Goal: Information Seeking & Learning: Learn about a topic

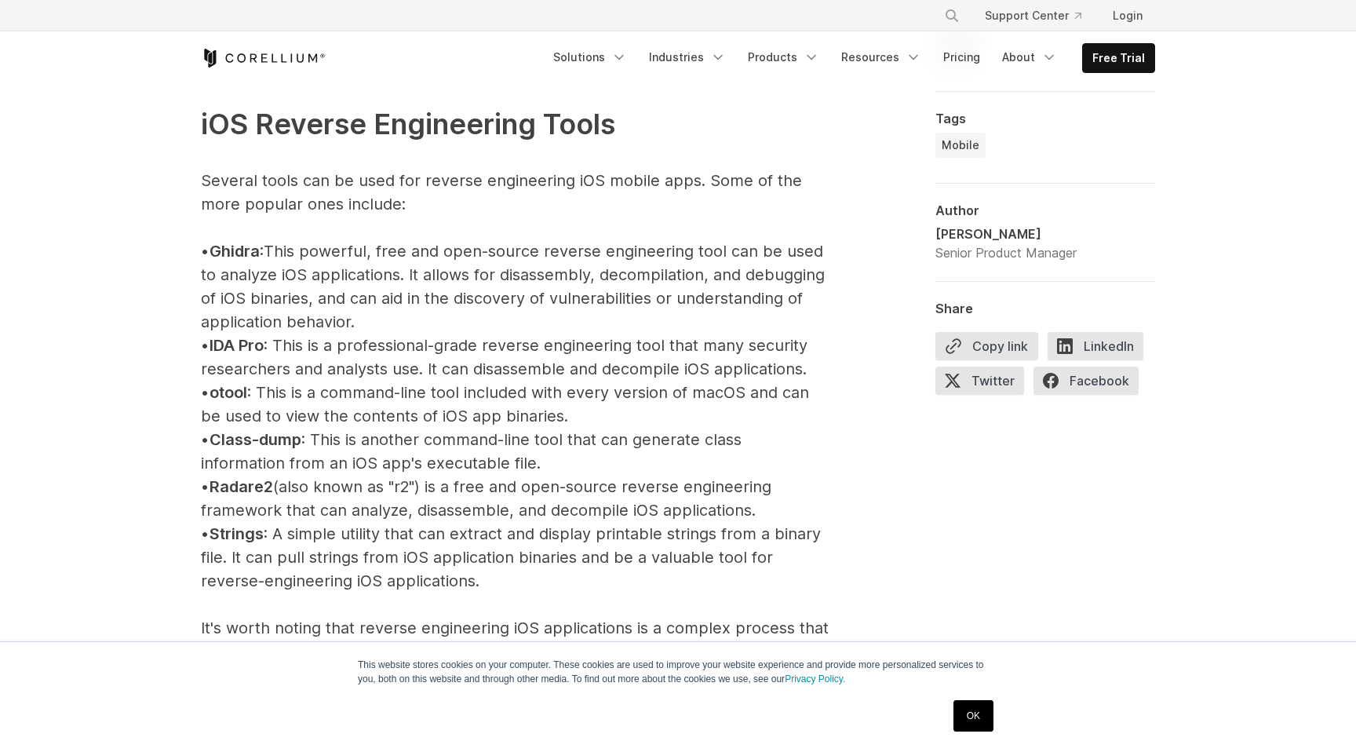
click at [573, 325] on p "iOS Reverse Engineering Tools Several tools can be used for reverse engineering…" at bounding box center [515, 581] width 628 height 1050
drag, startPoint x: 598, startPoint y: 325, endPoint x: 227, endPoint y: 251, distance: 378.4
click at [227, 251] on p "iOS Reverse Engineering Tools Several tools can be used for reverse engineering…" at bounding box center [515, 581] width 628 height 1050
click at [326, 235] on p "iOS Reverse Engineering Tools Several tools can be used for reverse engineering…" at bounding box center [515, 581] width 628 height 1050
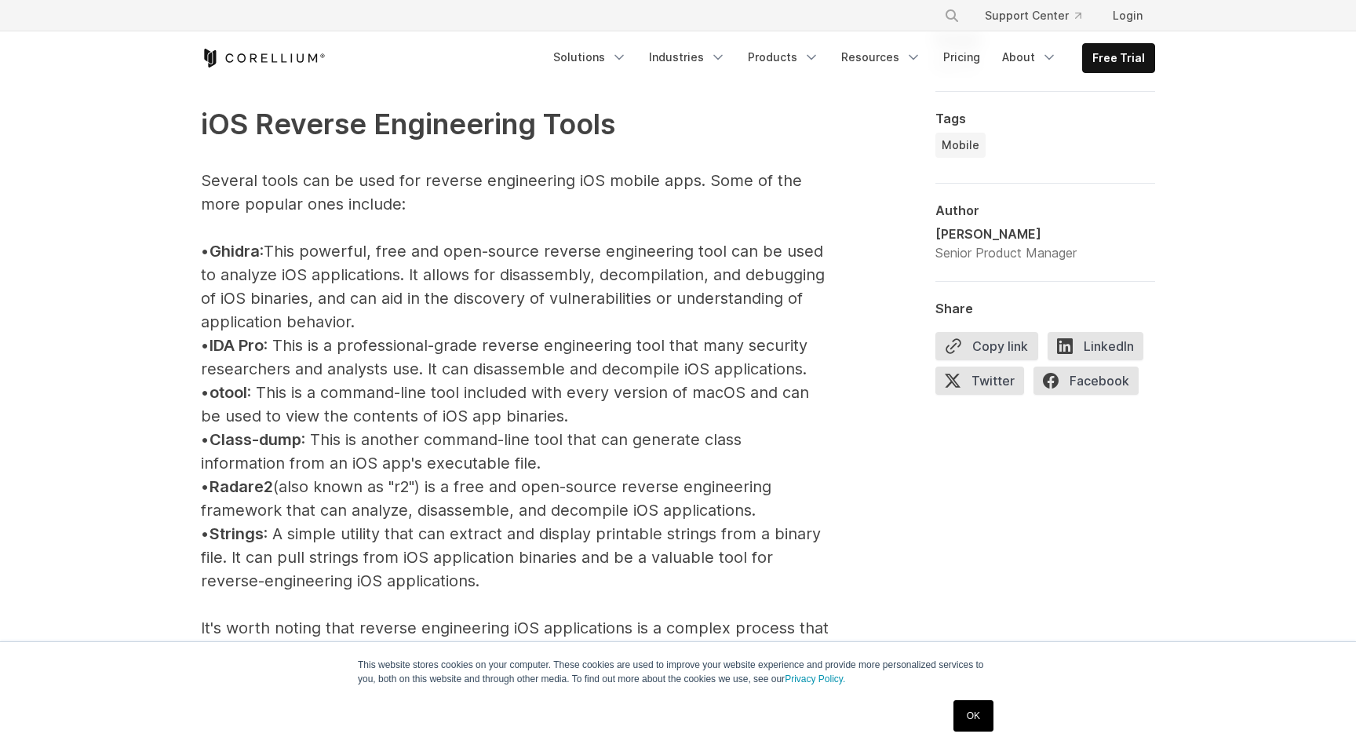
click at [251, 252] on span "Ghidra" at bounding box center [234, 251] width 50 height 19
click at [410, 293] on p "iOS Reverse Engineering Tools Several tools can be used for reverse engineering…" at bounding box center [515, 581] width 628 height 1050
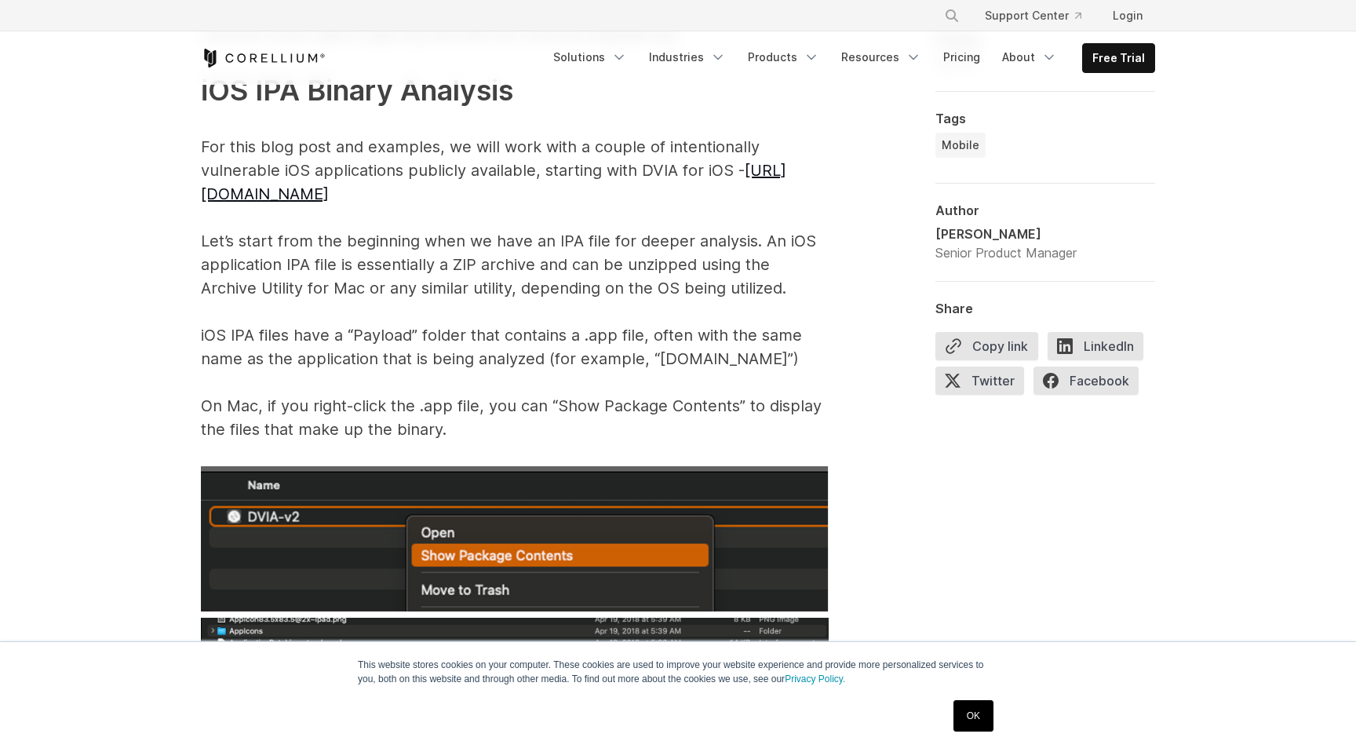
scroll to position [2401, 0]
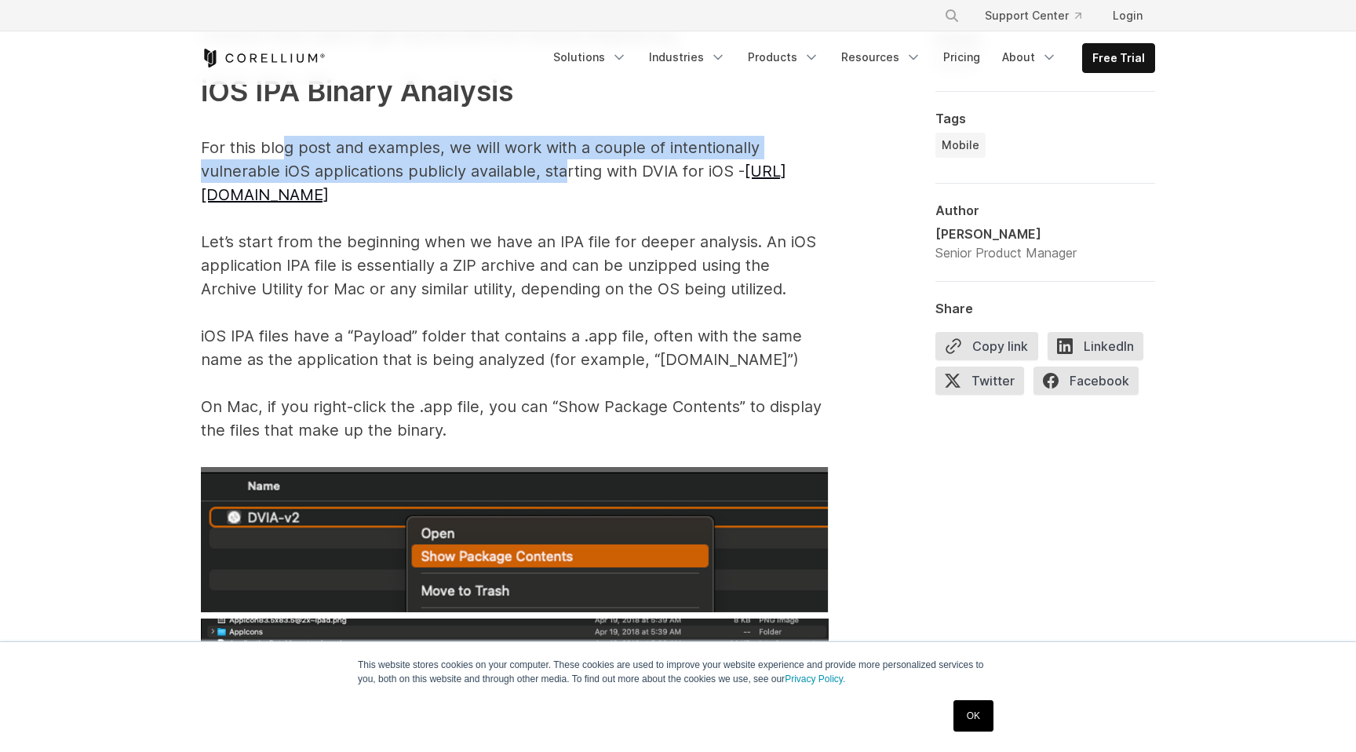
drag, startPoint x: 282, startPoint y: 150, endPoint x: 565, endPoint y: 162, distance: 282.7
drag, startPoint x: 597, startPoint y: 168, endPoint x: 240, endPoint y: 148, distance: 357.6
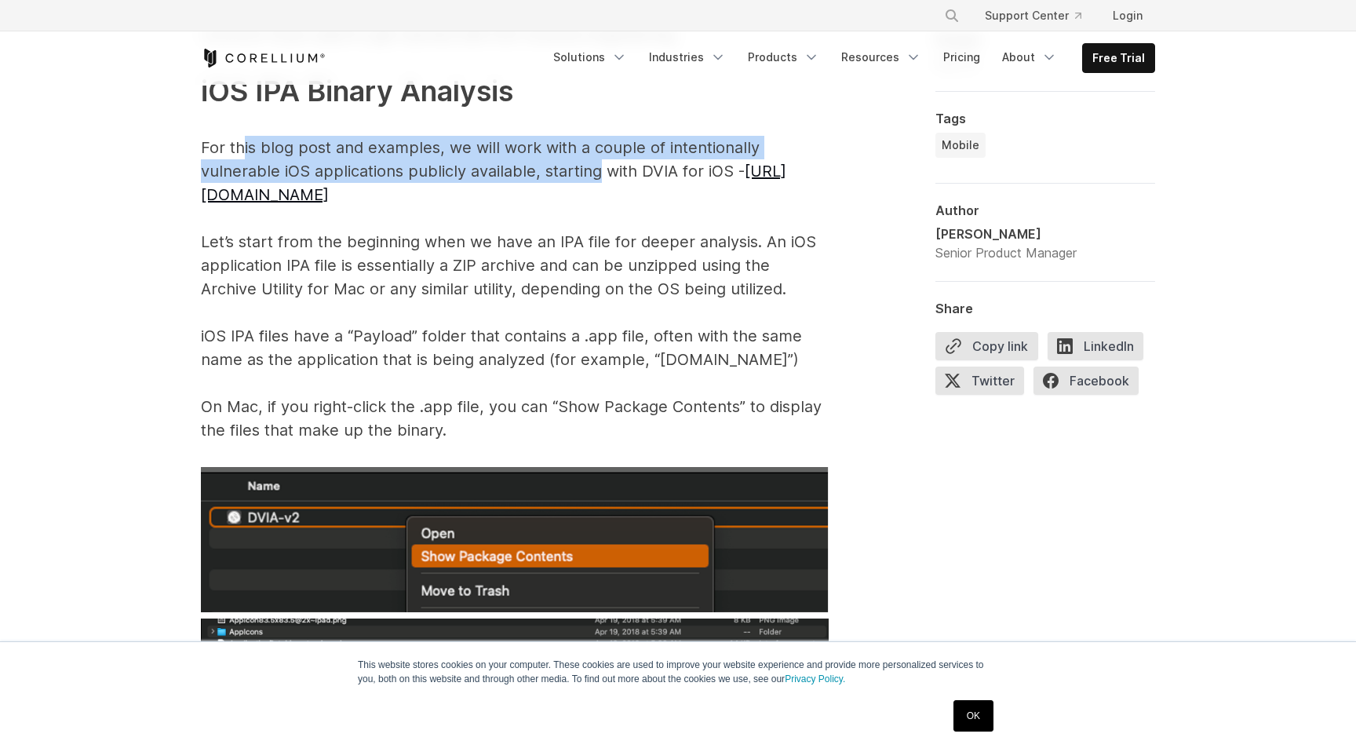
drag, startPoint x: 211, startPoint y: 148, endPoint x: 695, endPoint y: 180, distance: 485.2
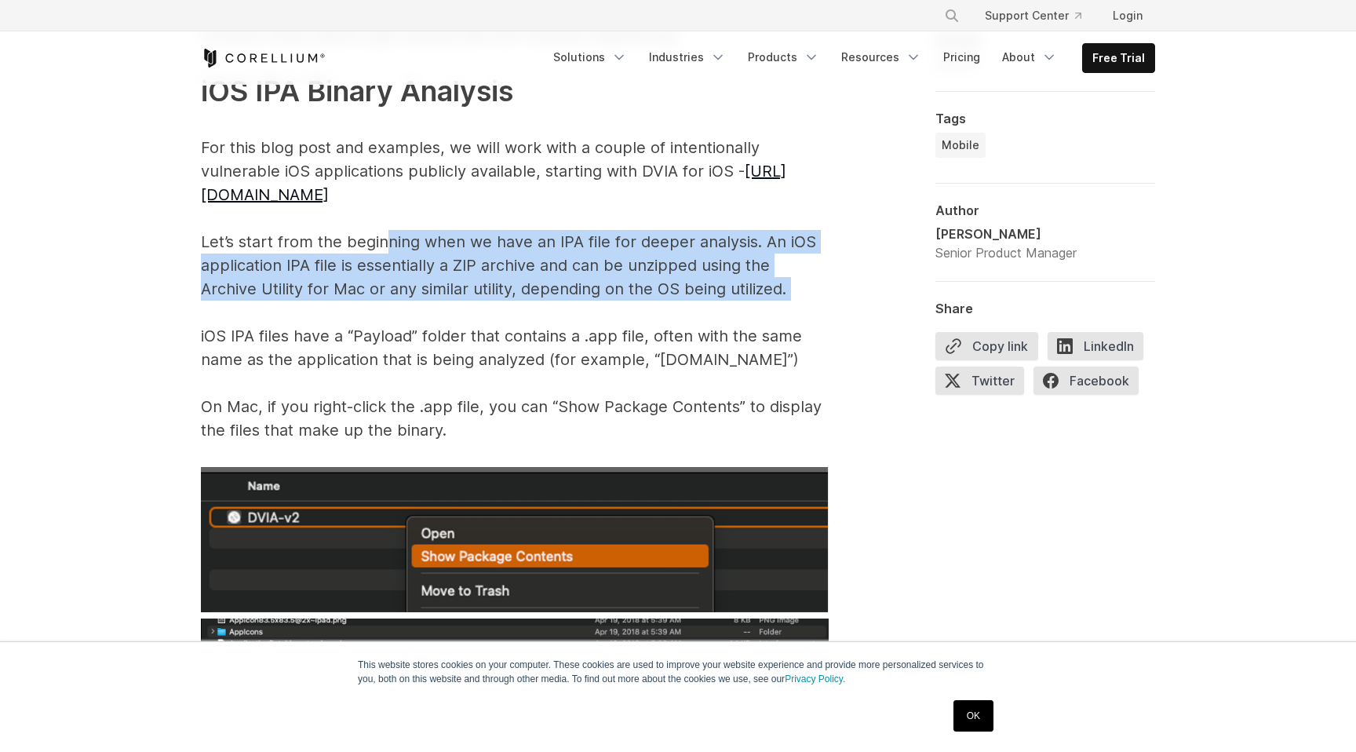
drag, startPoint x: 387, startPoint y: 248, endPoint x: 752, endPoint y: 308, distance: 369.8
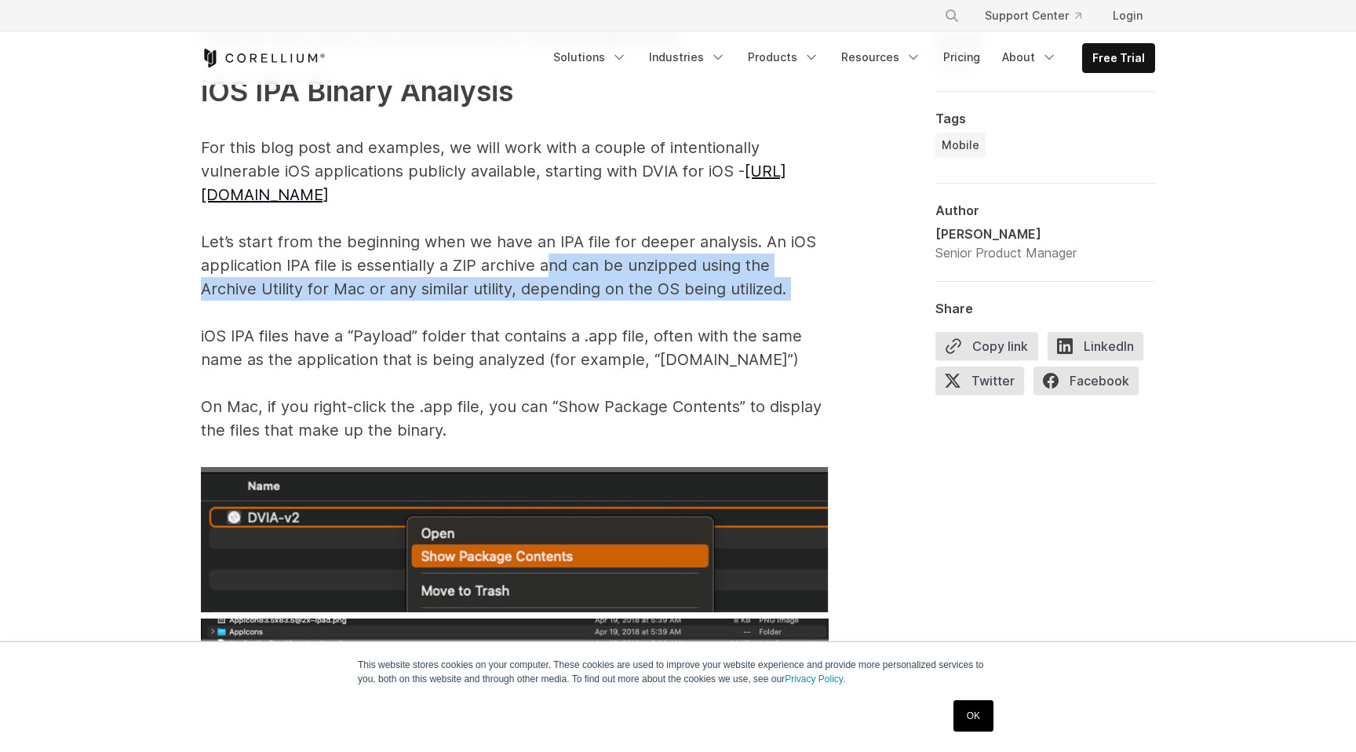
drag, startPoint x: 774, startPoint y: 308, endPoint x: 547, endPoint y: 268, distance: 230.3
drag, startPoint x: 483, startPoint y: 268, endPoint x: 723, endPoint y: 314, distance: 243.6
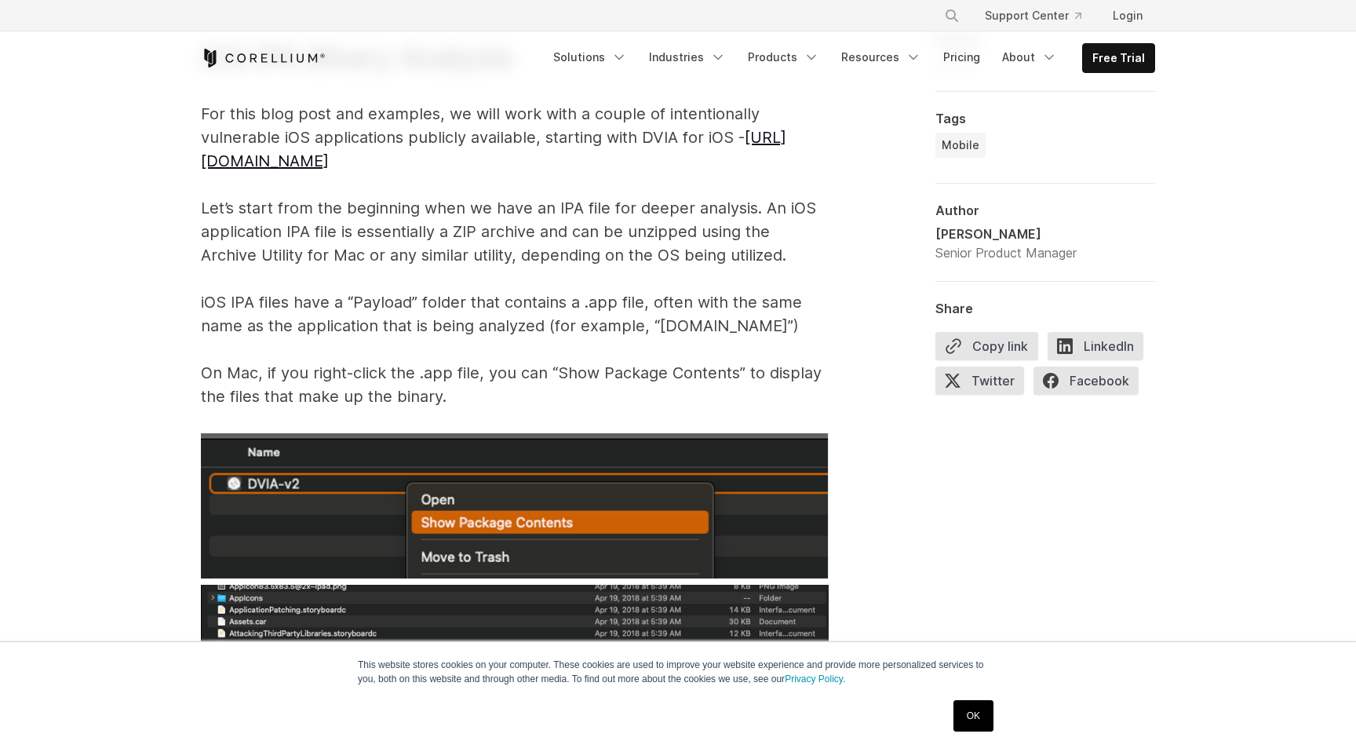
scroll to position [2435, 0]
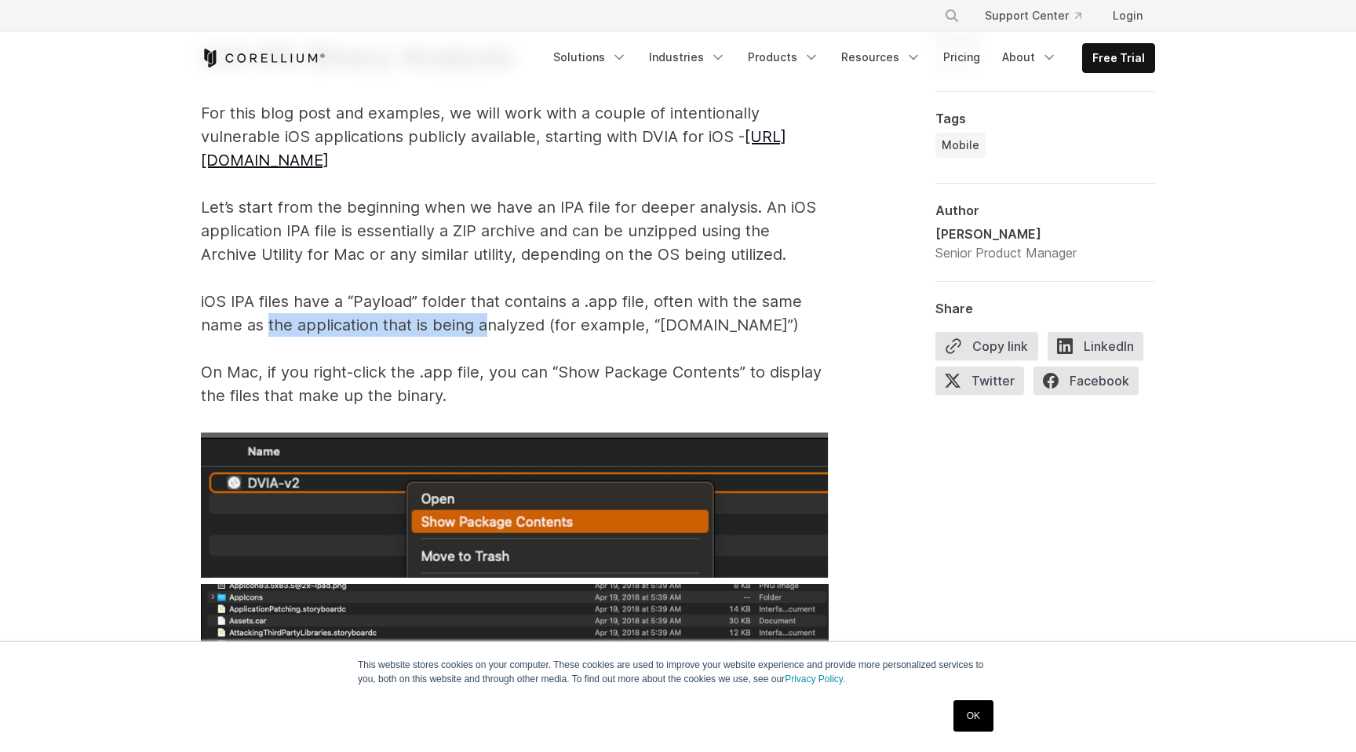
drag, startPoint x: 266, startPoint y: 317, endPoint x: 490, endPoint y: 336, distance: 225.2
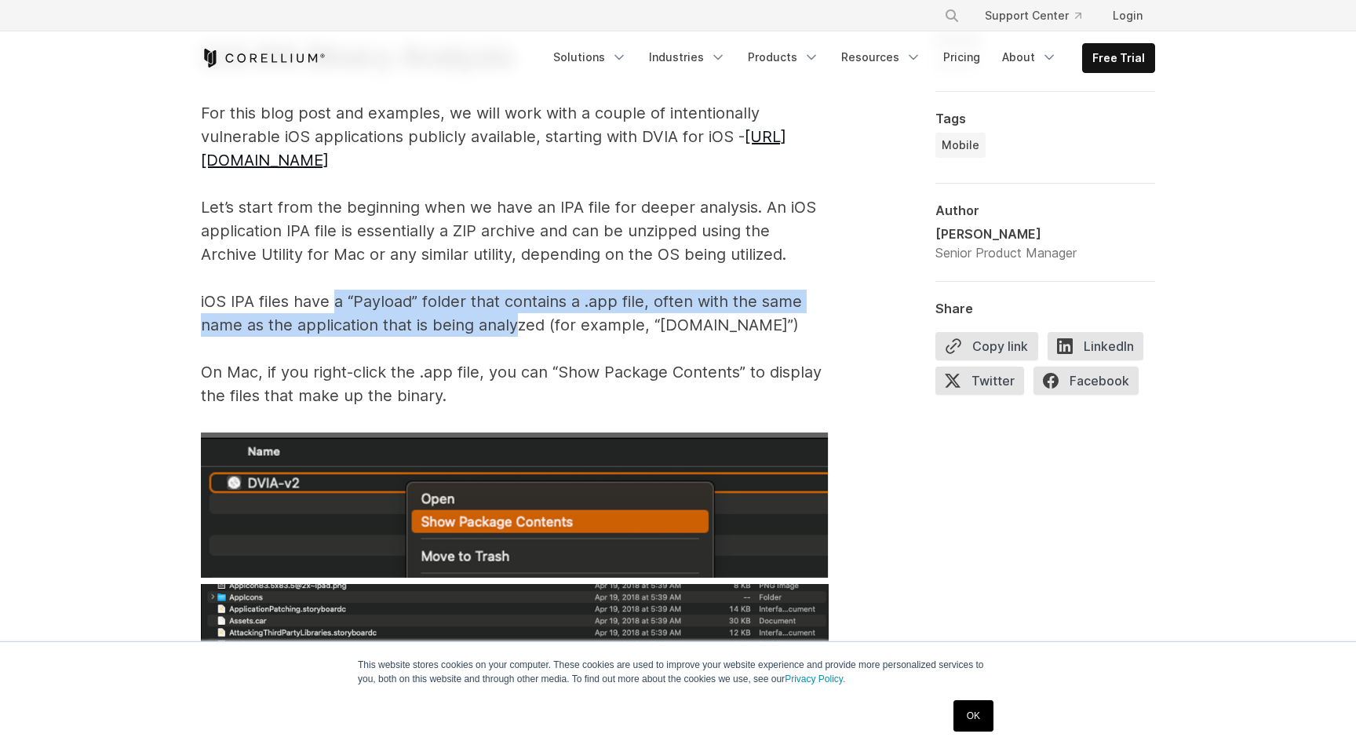
drag, startPoint x: 520, startPoint y: 336, endPoint x: 333, endPoint y: 306, distance: 189.1
drag, startPoint x: 289, startPoint y: 306, endPoint x: 577, endPoint y: 342, distance: 290.2
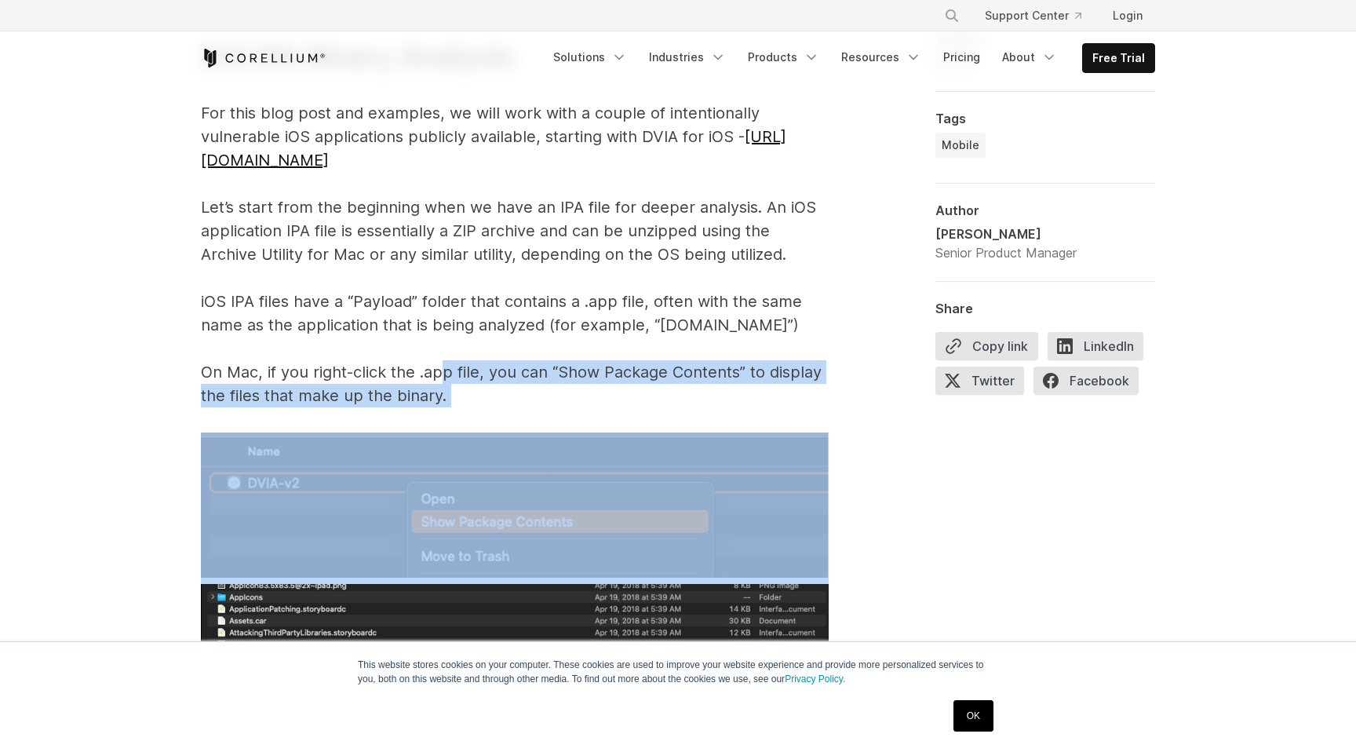
drag, startPoint x: 477, startPoint y: 411, endPoint x: 443, endPoint y: 369, distance: 54.7
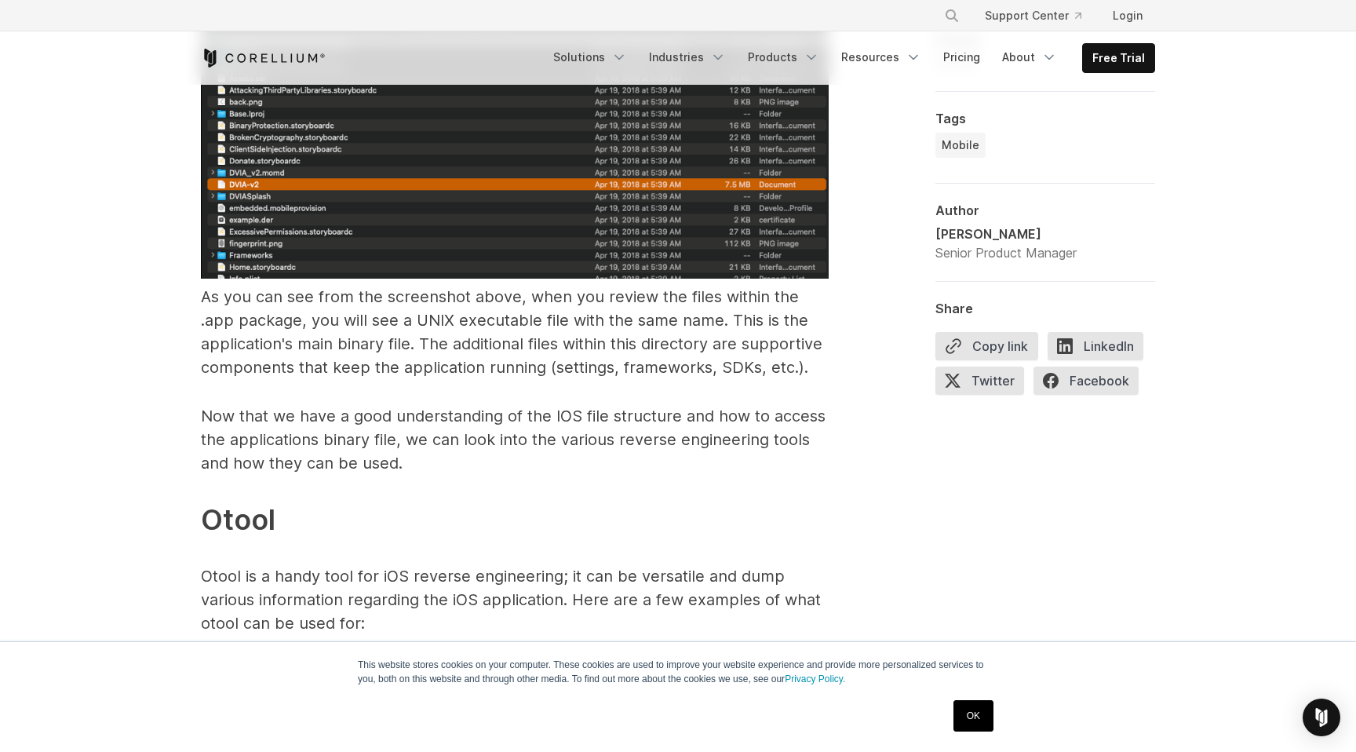
scroll to position [2997, 0]
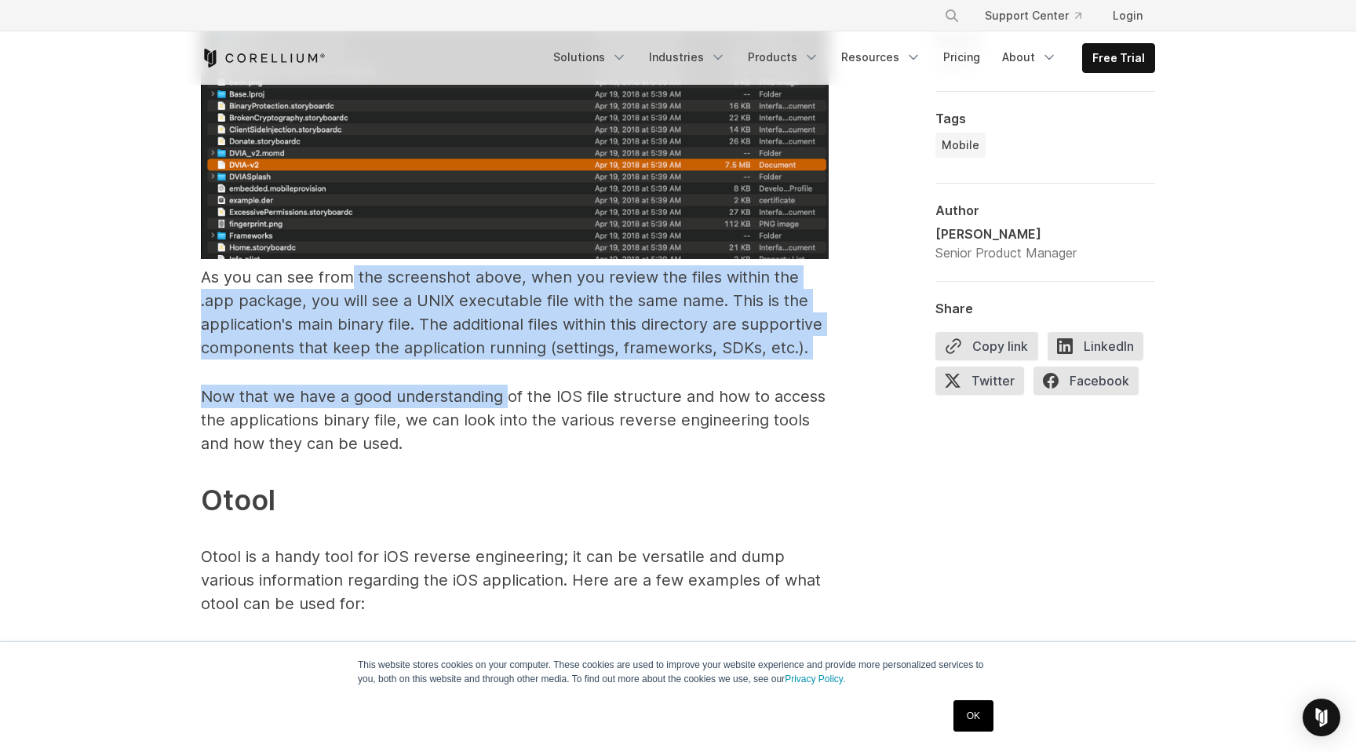
drag, startPoint x: 352, startPoint y: 279, endPoint x: 508, endPoint y: 394, distance: 193.7
click at [508, 394] on p "Now that we have a good understanding of the IOS file structure and how to acce…" at bounding box center [515, 640] width 628 height 513
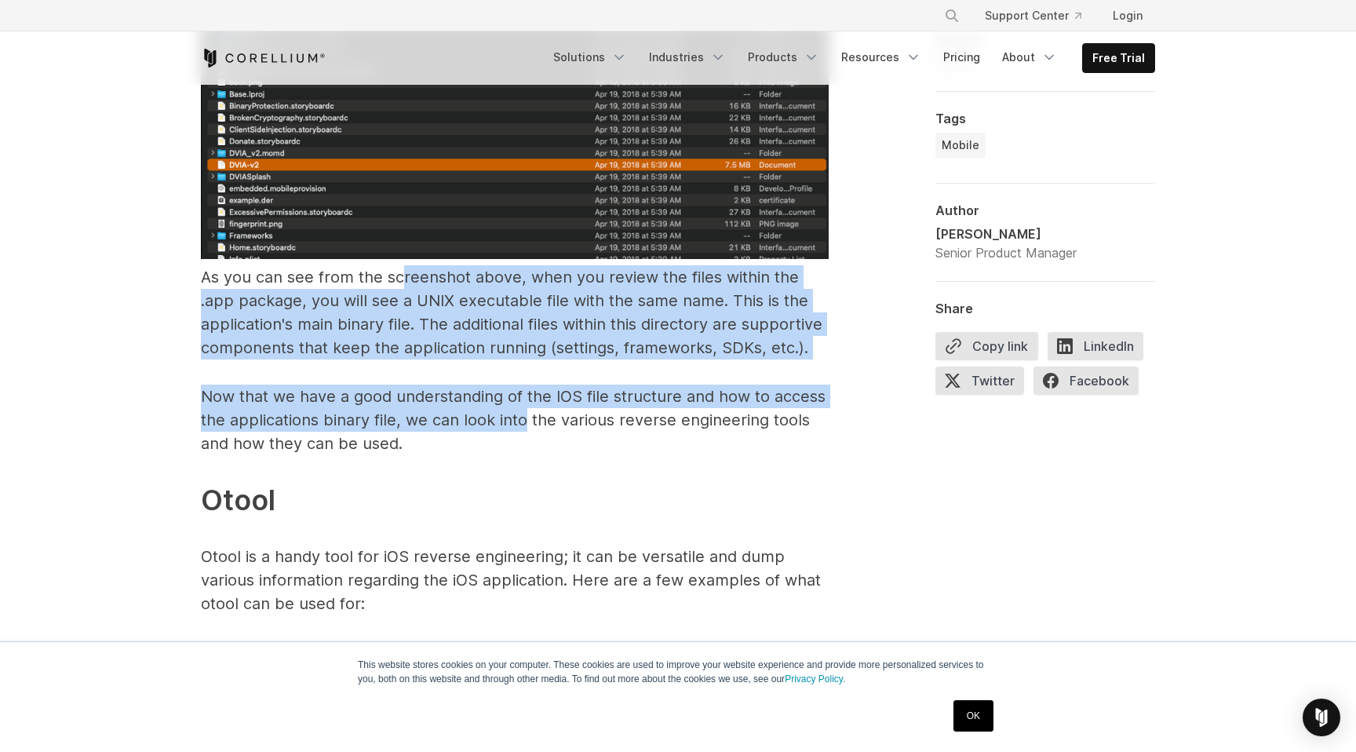
drag, startPoint x: 525, startPoint y: 426, endPoint x: 403, endPoint y: 286, distance: 185.7
click at [403, 286] on p "As you can see from the screenshot above, when you review the files within the …" at bounding box center [515, 115] width 628 height 489
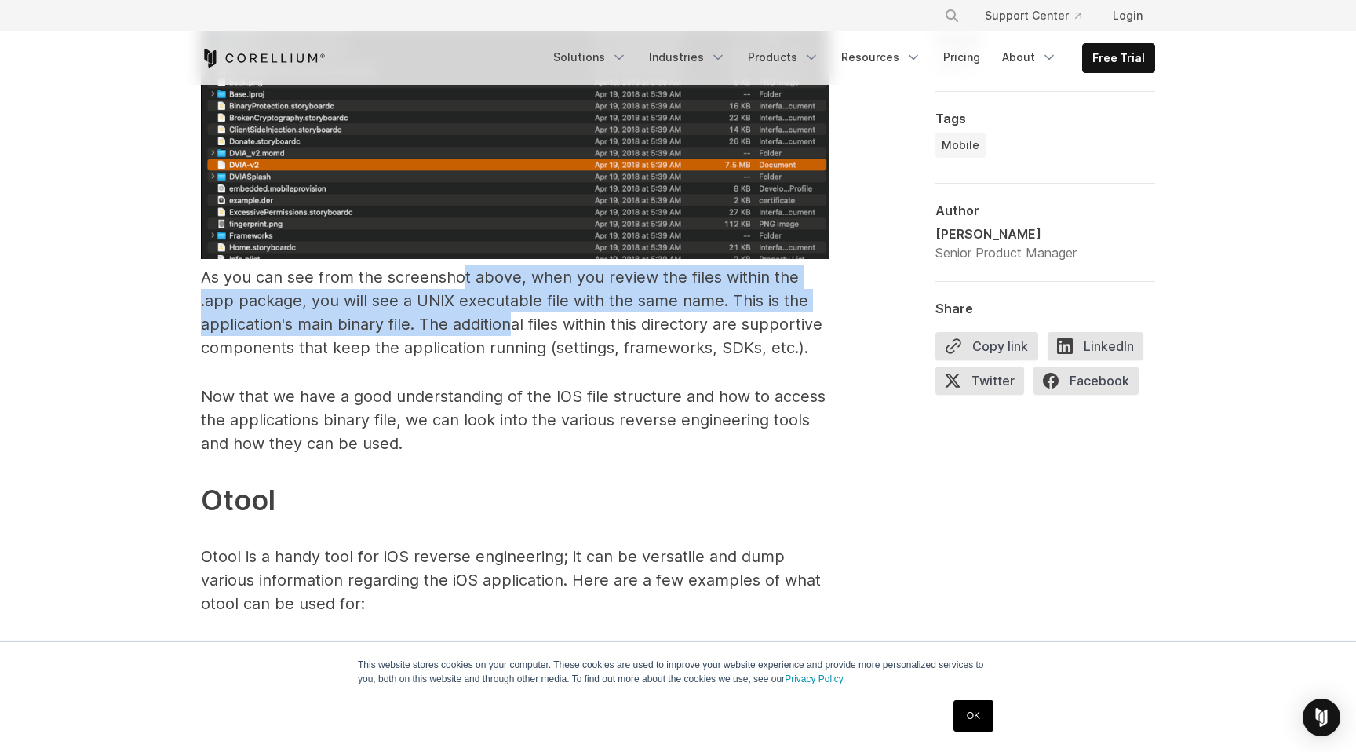
drag, startPoint x: 460, startPoint y: 277, endPoint x: 508, endPoint y: 321, distance: 65.6
click at [508, 321] on span "As you can see from the screenshot above, when you review the files within the …" at bounding box center [511, 312] width 621 height 89
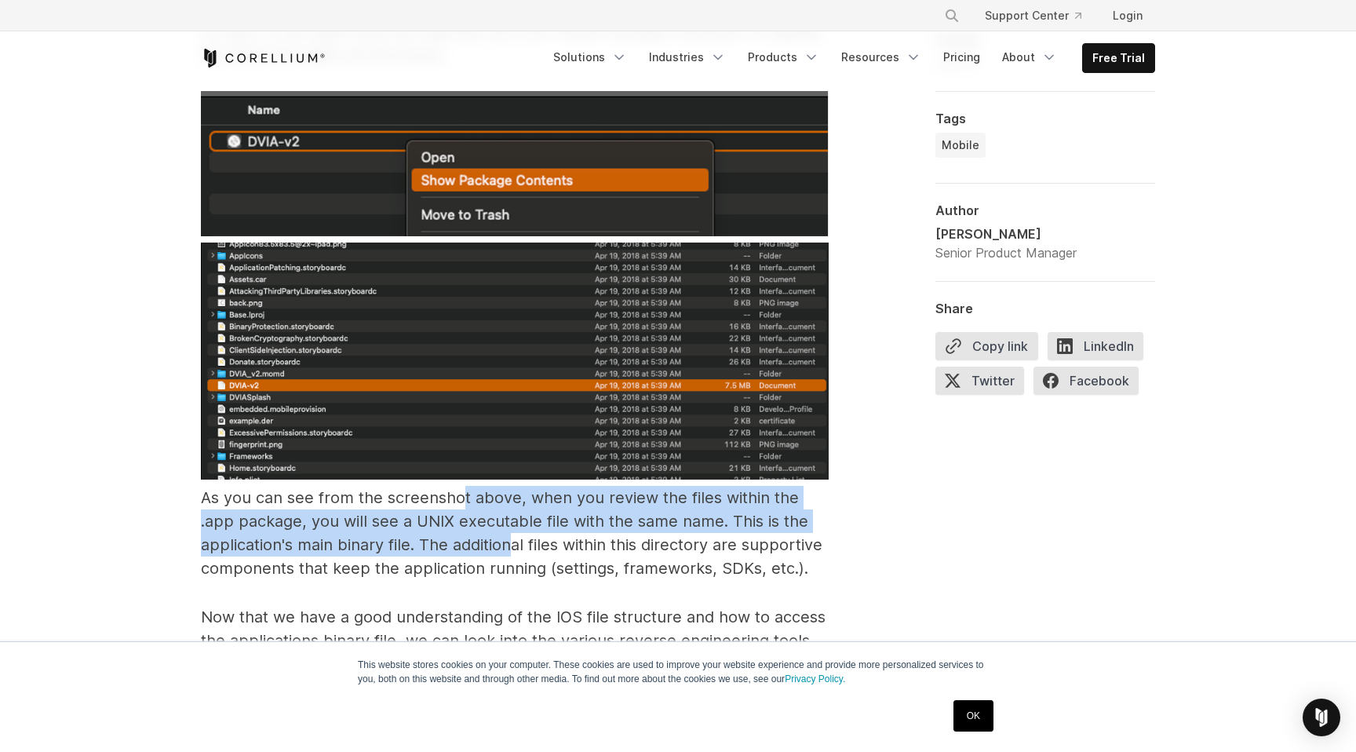
scroll to position [2734, 0]
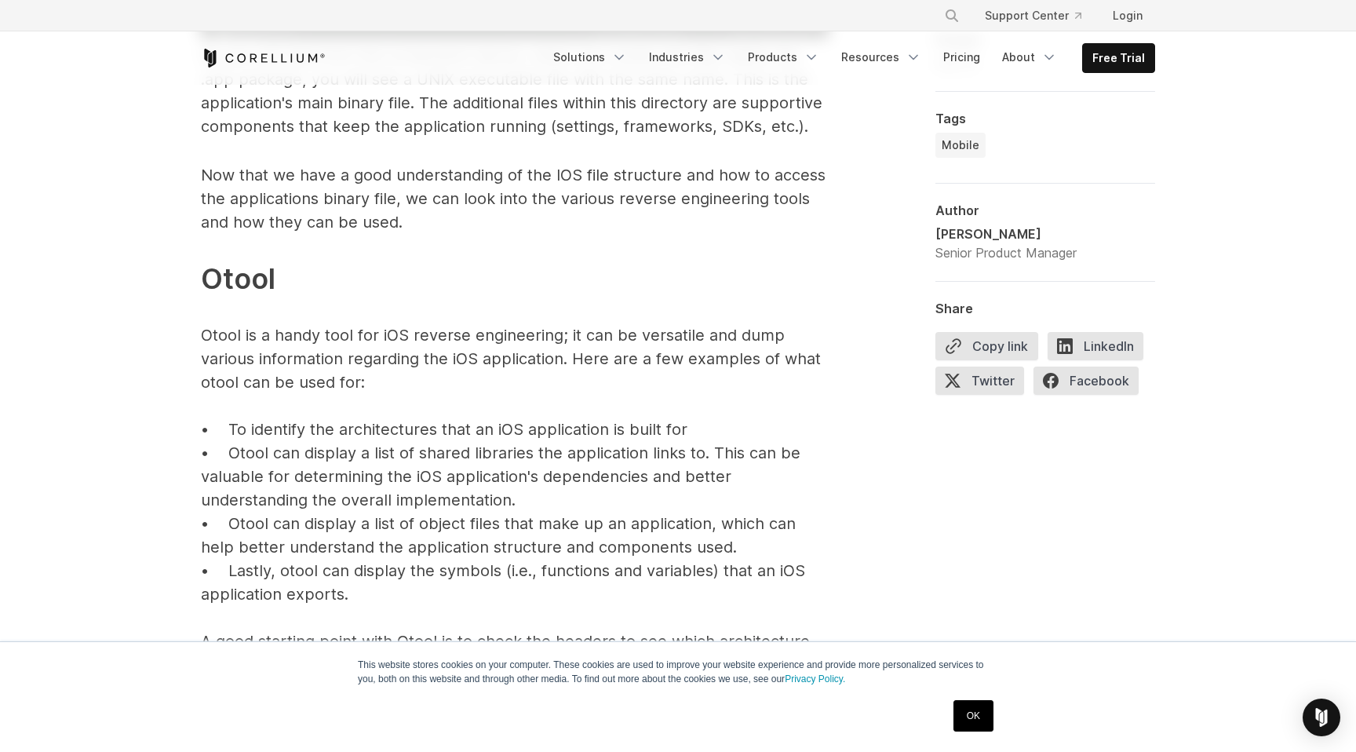
click at [472, 292] on p "Now that we have a good understanding of the IOS file structure and how to acce…" at bounding box center [515, 419] width 628 height 513
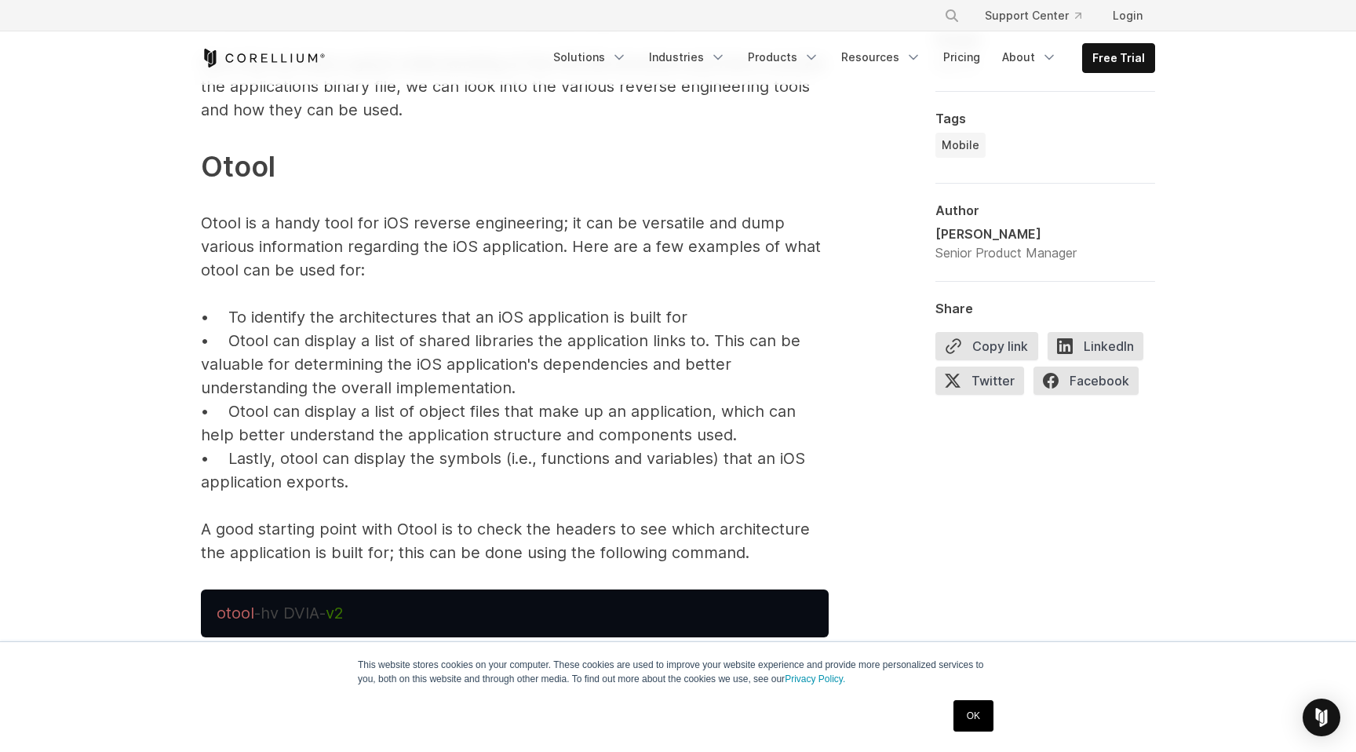
scroll to position [3329, 0]
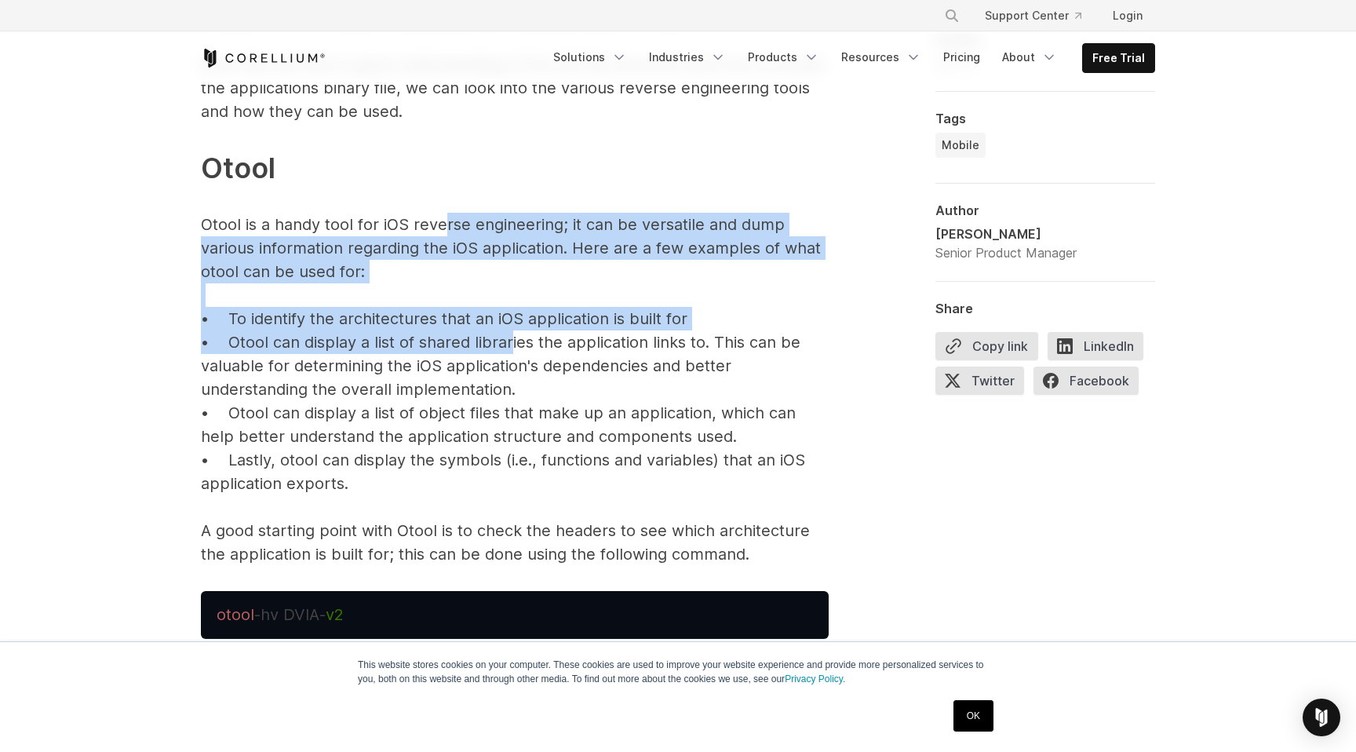
drag, startPoint x: 446, startPoint y: 227, endPoint x: 508, endPoint y: 338, distance: 127.9
click at [508, 338] on p "Now that we have a good understanding of the IOS file structure and how to acce…" at bounding box center [515, 309] width 628 height 513
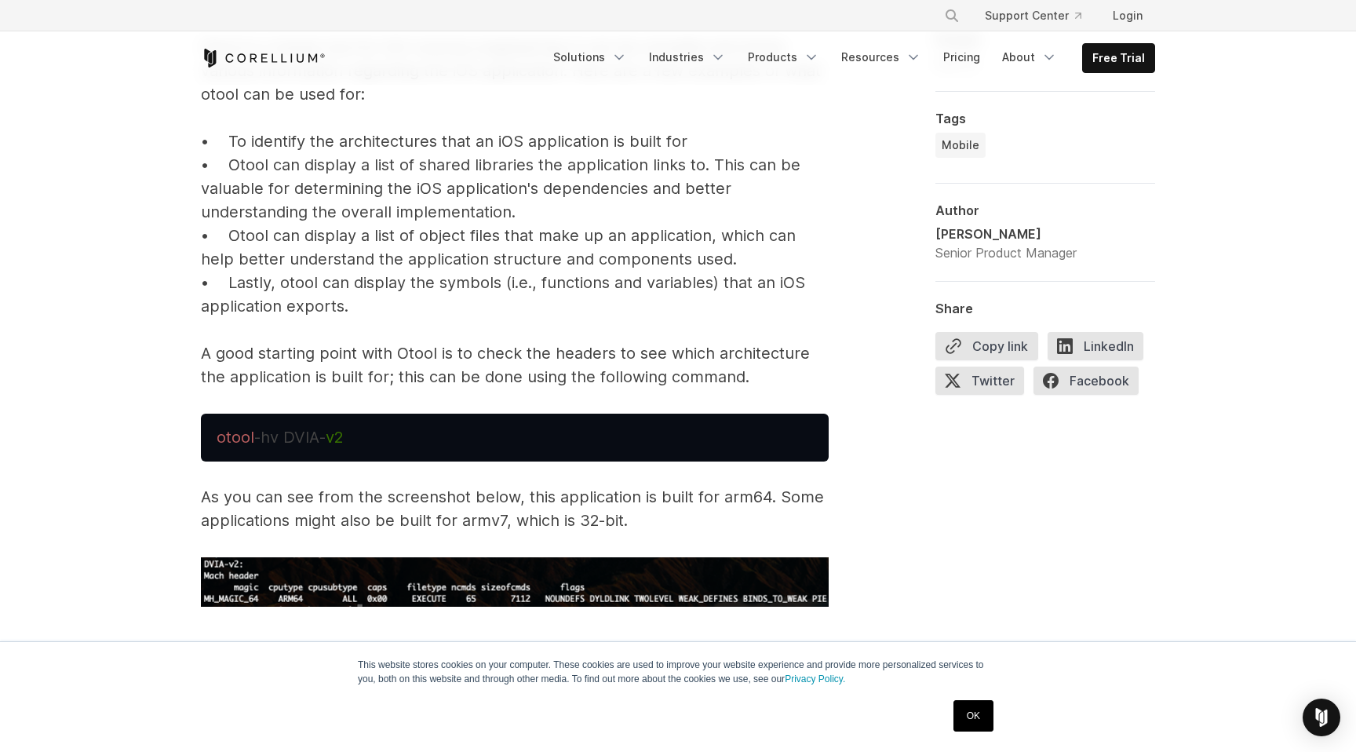
click at [508, 338] on p "Now that we have a good understanding of the IOS file structure and how to acce…" at bounding box center [515, 131] width 628 height 513
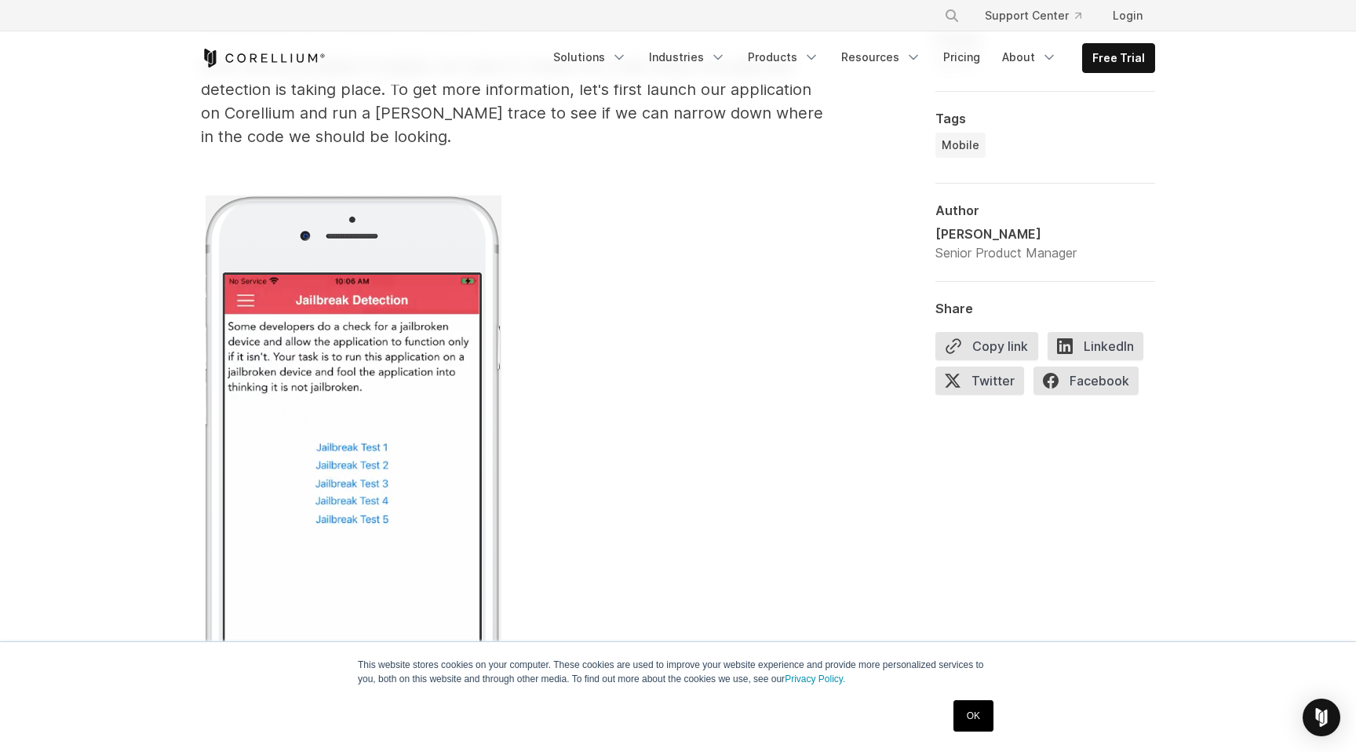
scroll to position [7982, 0]
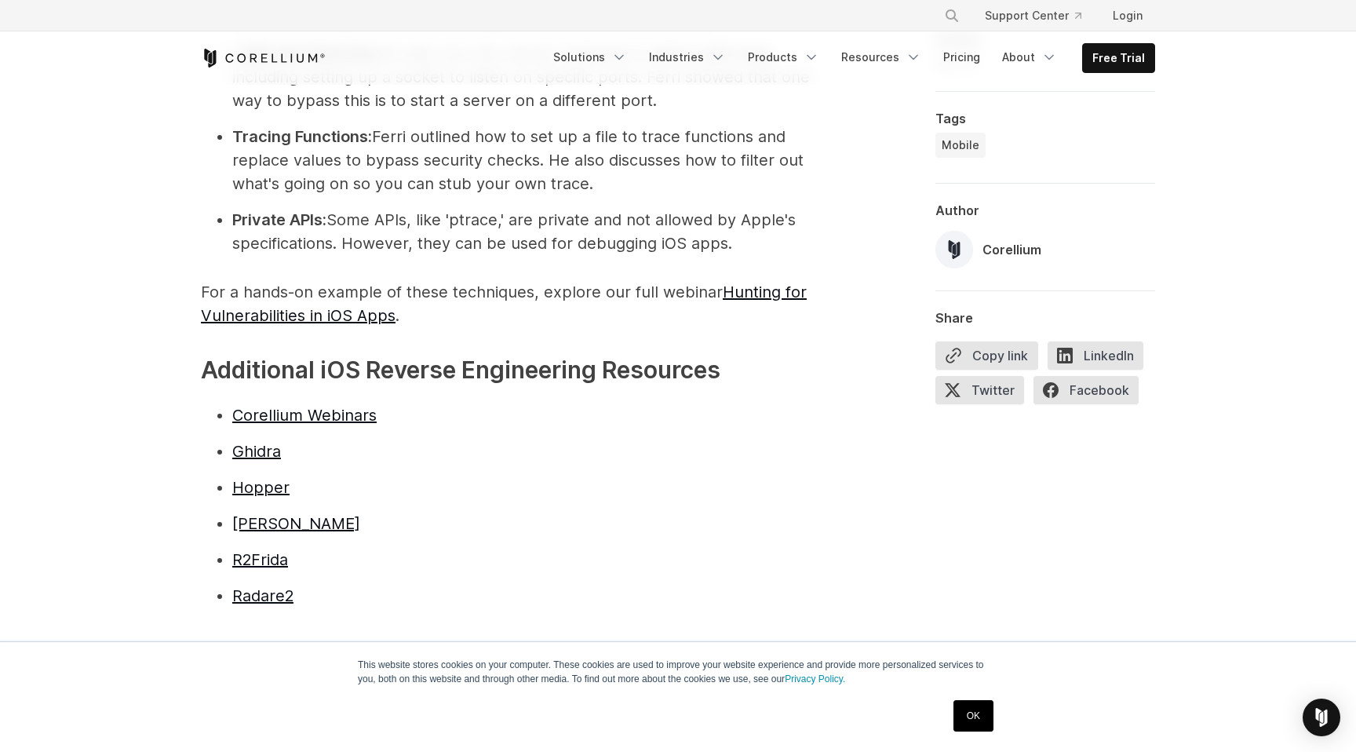
scroll to position [3619, 0]
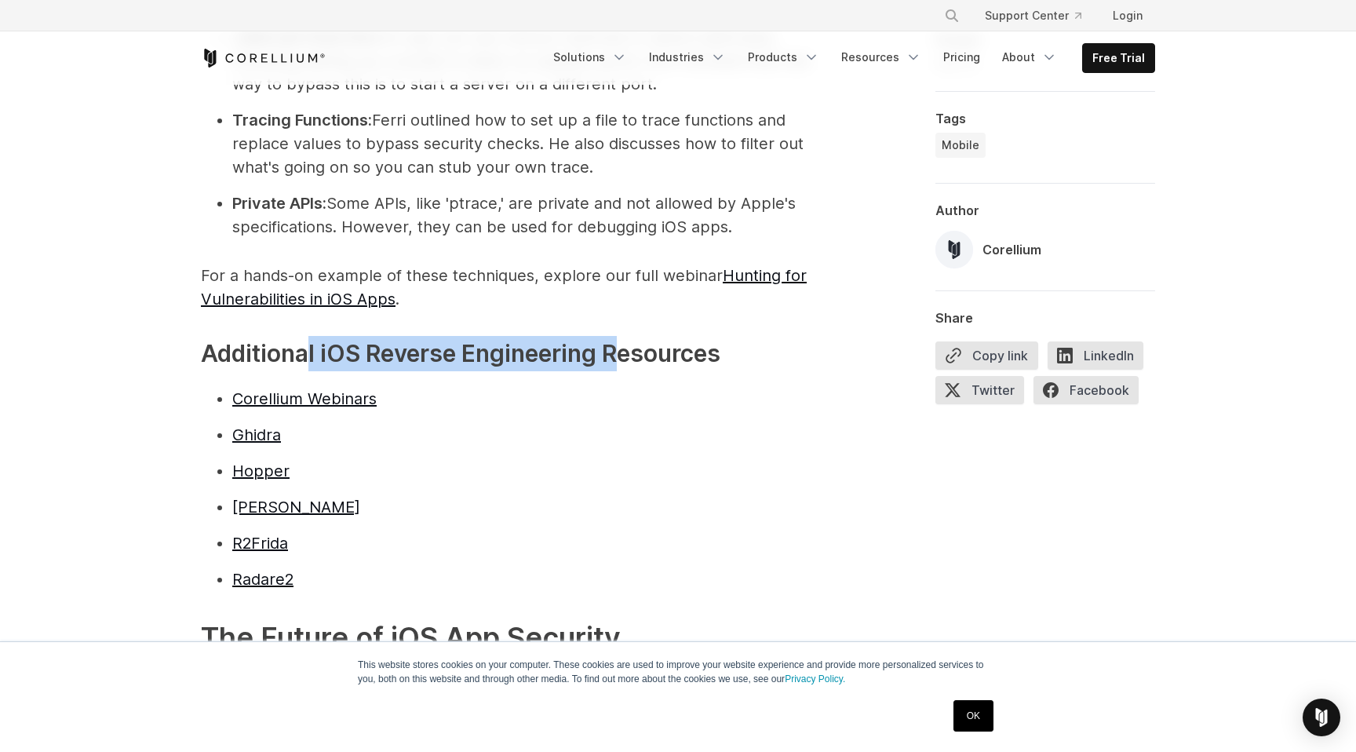
drag, startPoint x: 311, startPoint y: 279, endPoint x: 624, endPoint y: 275, distance: 312.3
click at [623, 336] on h3 "Additional iOS Reverse Engineering Resources" at bounding box center [515, 353] width 628 height 35
click at [624, 336] on h3 "Additional iOS Reverse Engineering Resources" at bounding box center [515, 353] width 628 height 35
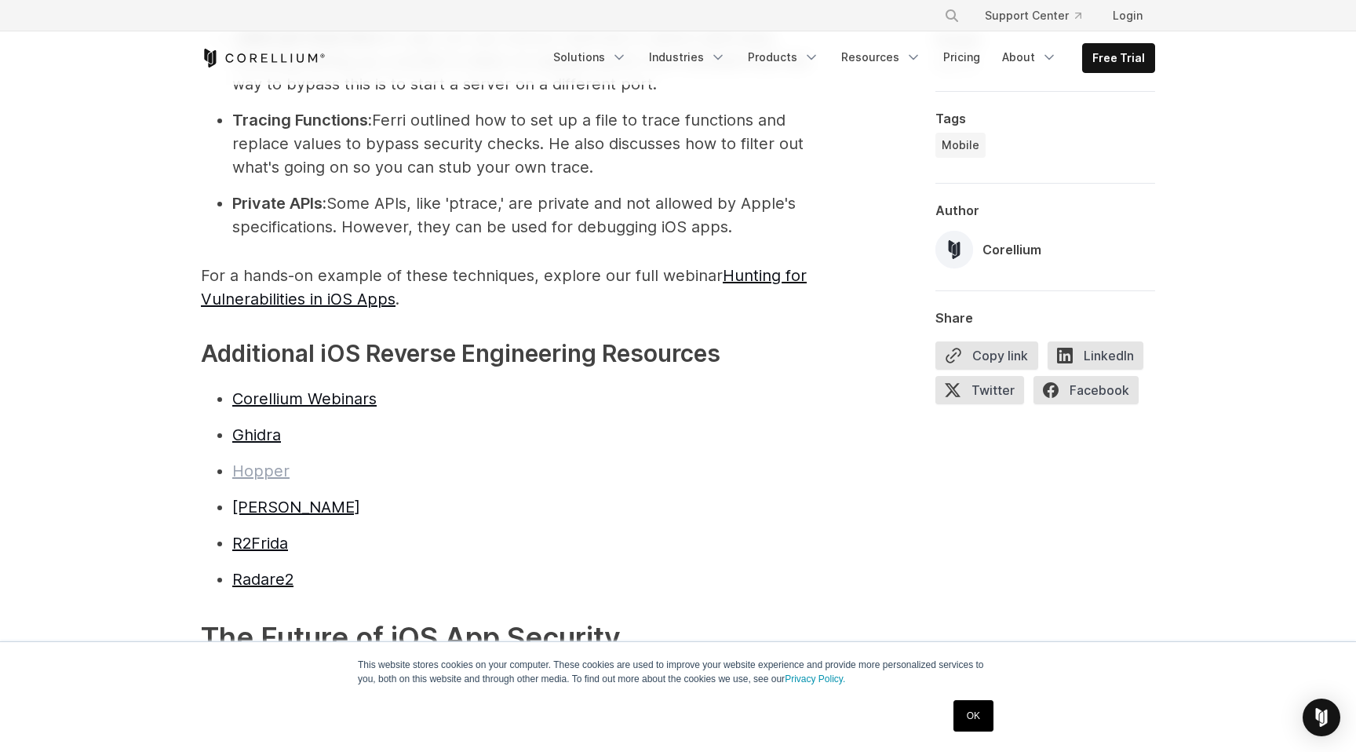
click at [269, 461] on link "Hopper" at bounding box center [260, 470] width 57 height 19
click at [256, 425] on link "Ghidra" at bounding box center [256, 434] width 49 height 19
